Goal: Transaction & Acquisition: Purchase product/service

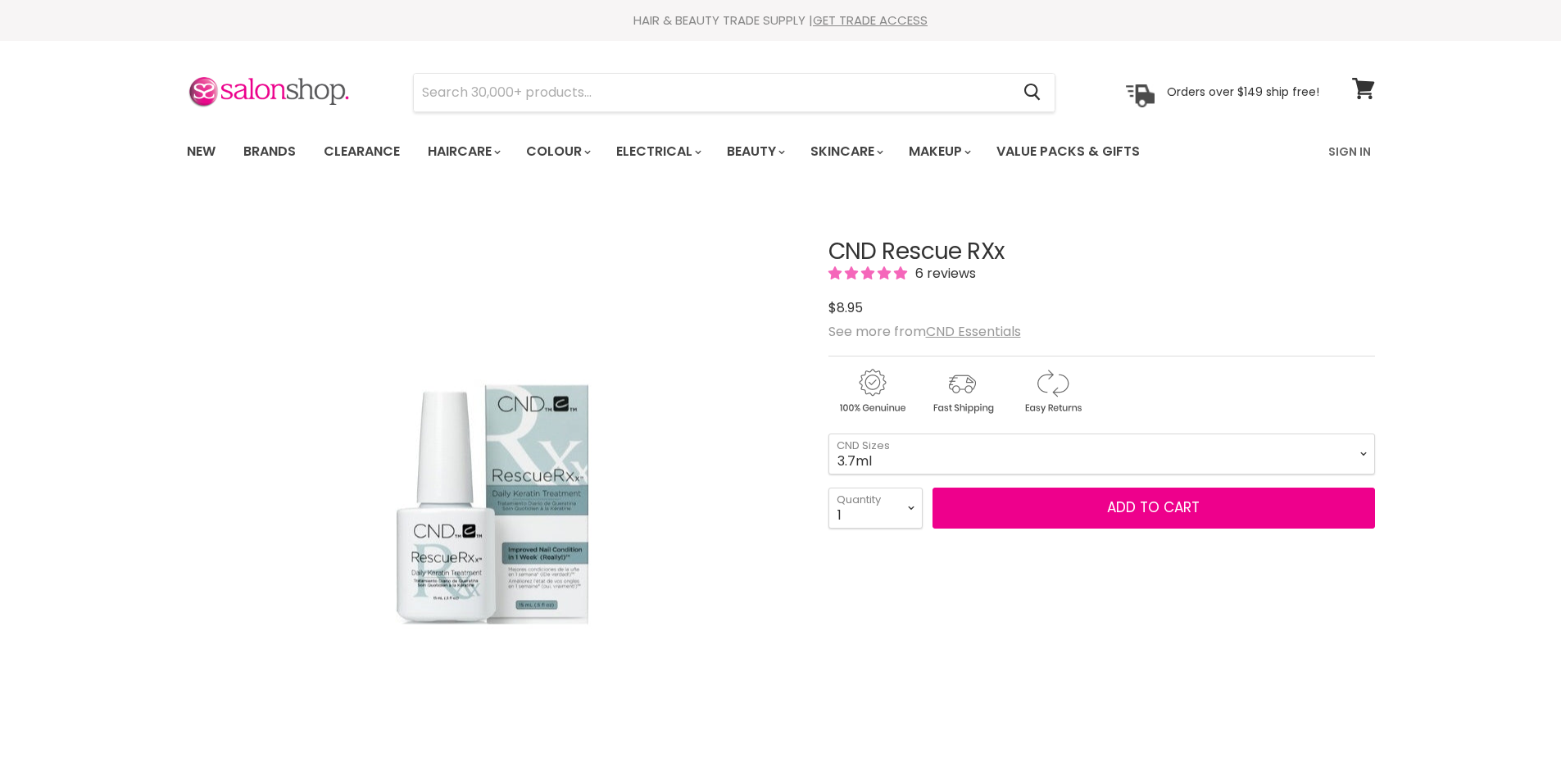
click at [536, 606] on img "CND Rescue RXx image. Click or Scroll to Zoom." at bounding box center [492, 504] width 287 height 432
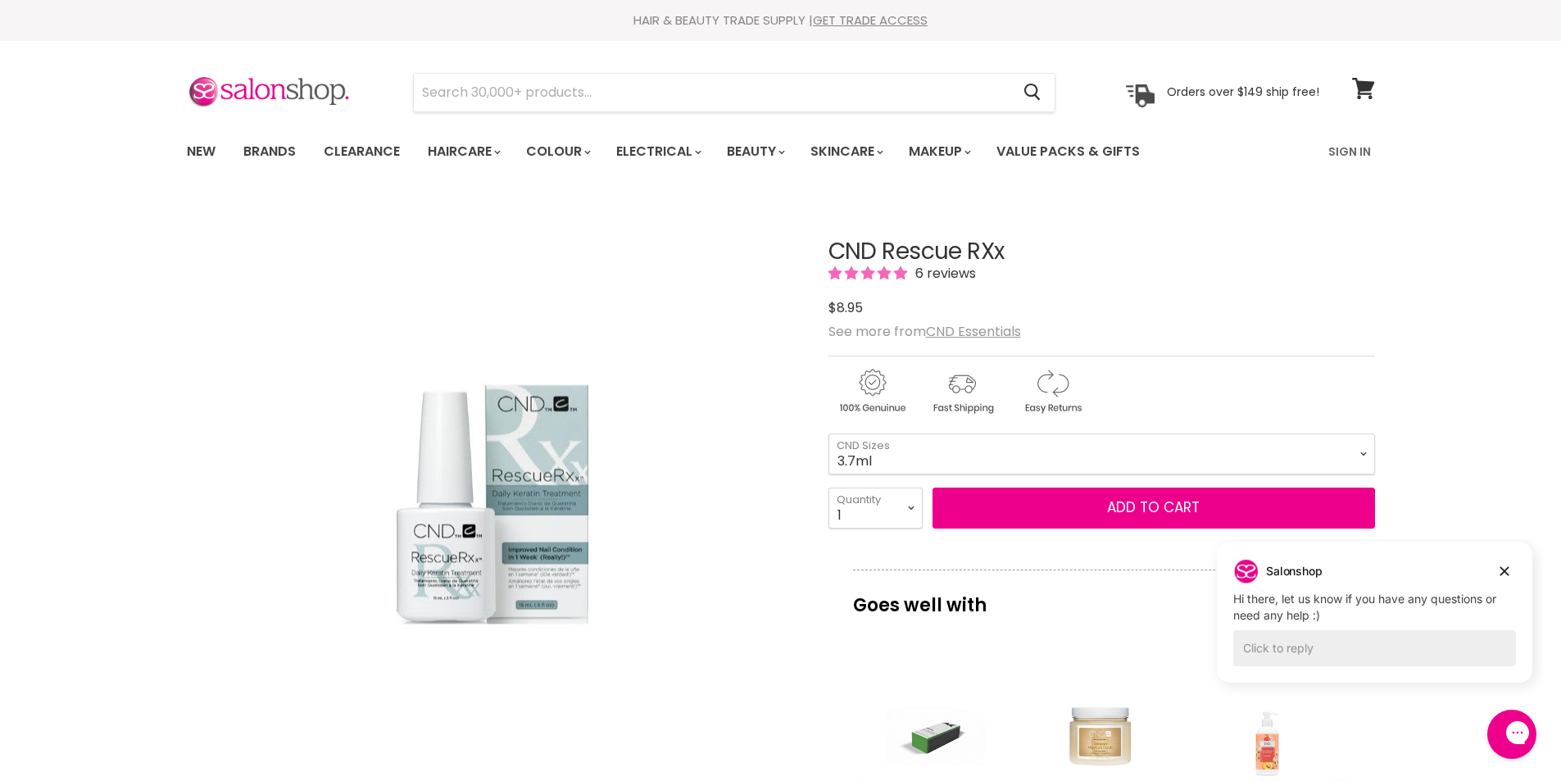
click at [947, 470] on select "3.7ml 15ml" at bounding box center [1101, 453] width 547 height 41
click at [828, 433] on select "3.7ml 15ml" at bounding box center [1101, 453] width 547 height 41
select select "15ml"
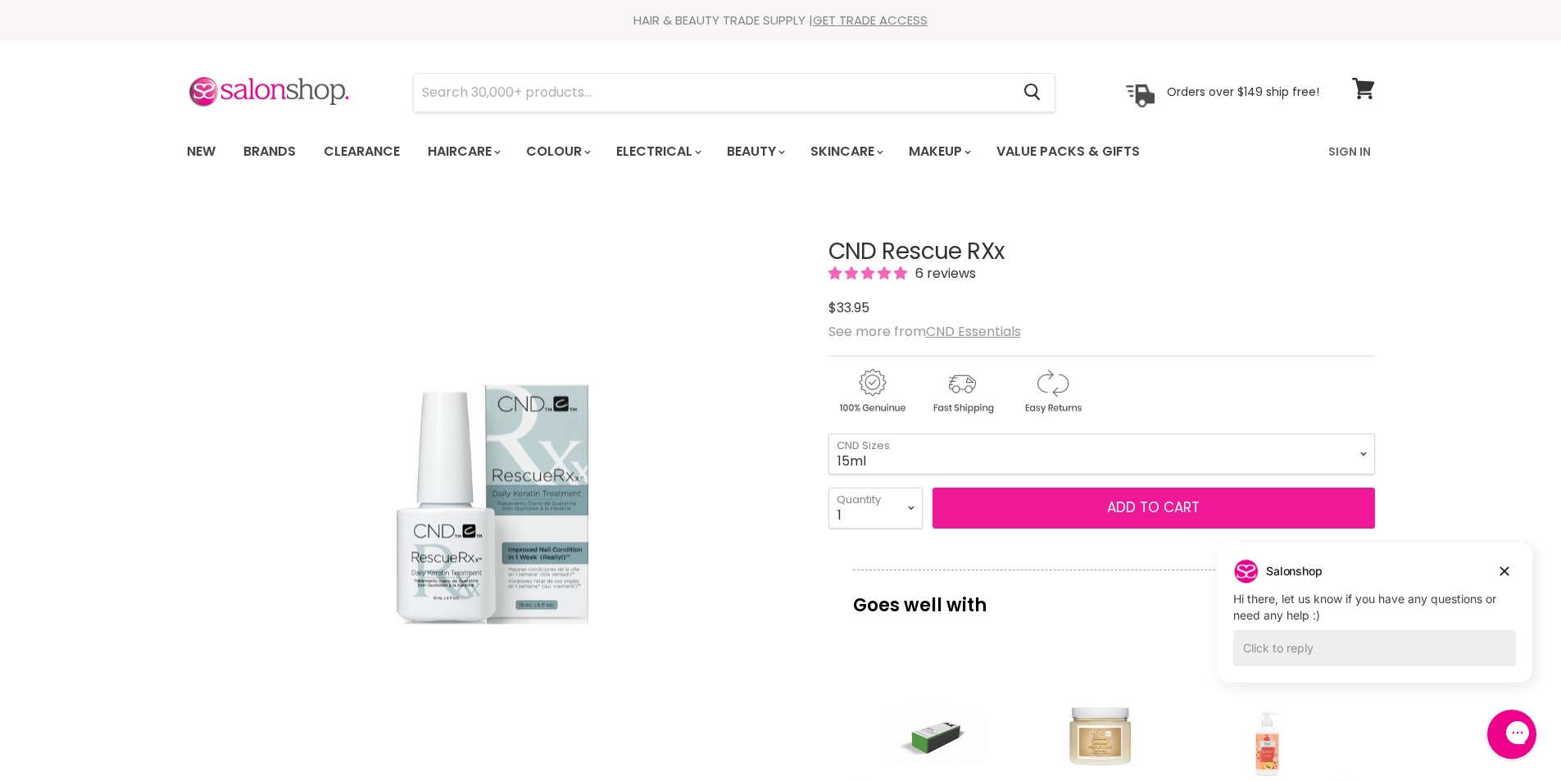
click at [1099, 524] on button "Add to cart" at bounding box center [1154, 508] width 442 height 41
click at [1099, 516] on button "Add to cart" at bounding box center [1154, 508] width 442 height 41
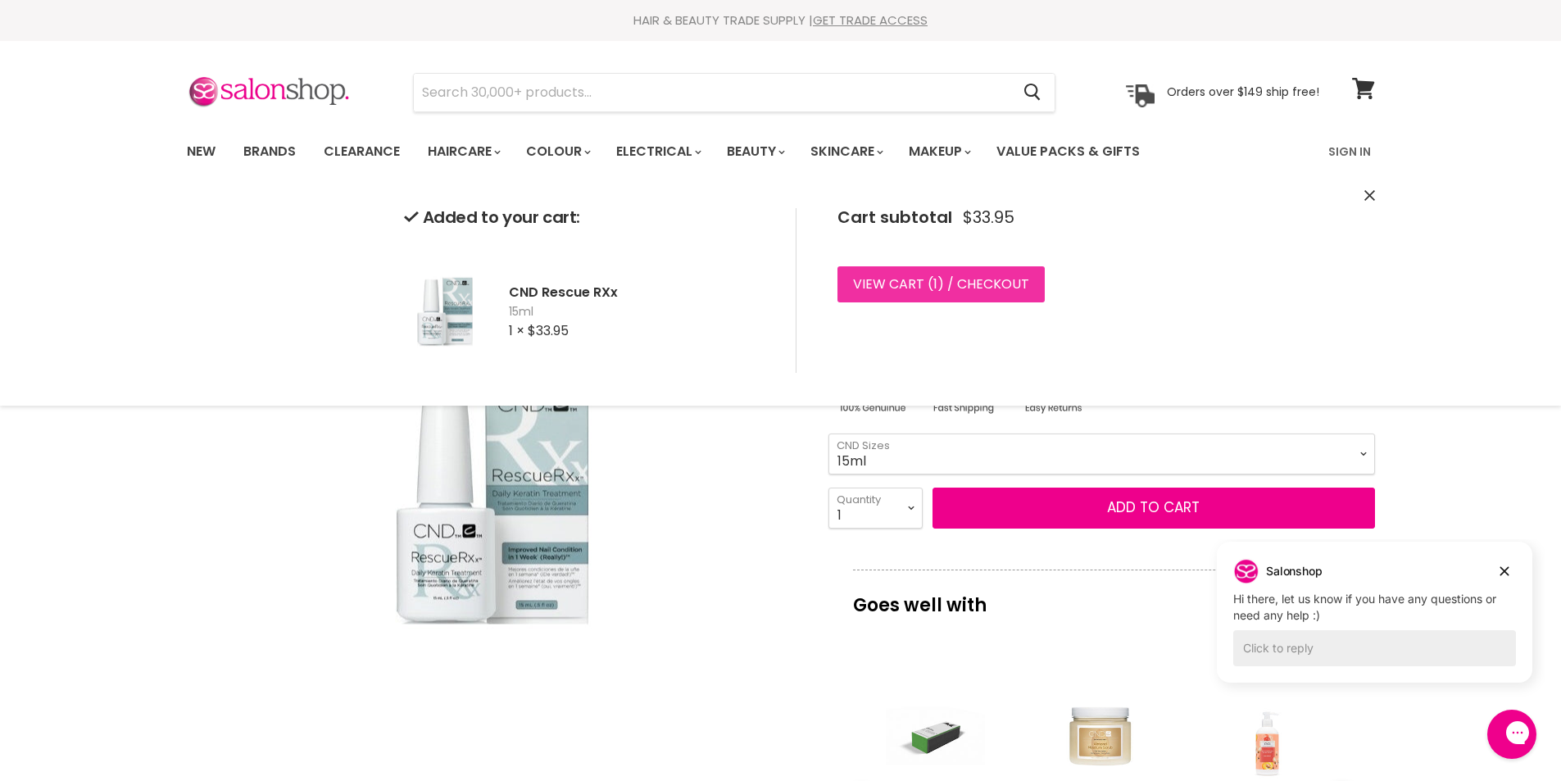
click at [943, 293] on link "View cart ( 1 ) / Checkout" at bounding box center [940, 284] width 207 height 36
